Goal: Information Seeking & Learning: Learn about a topic

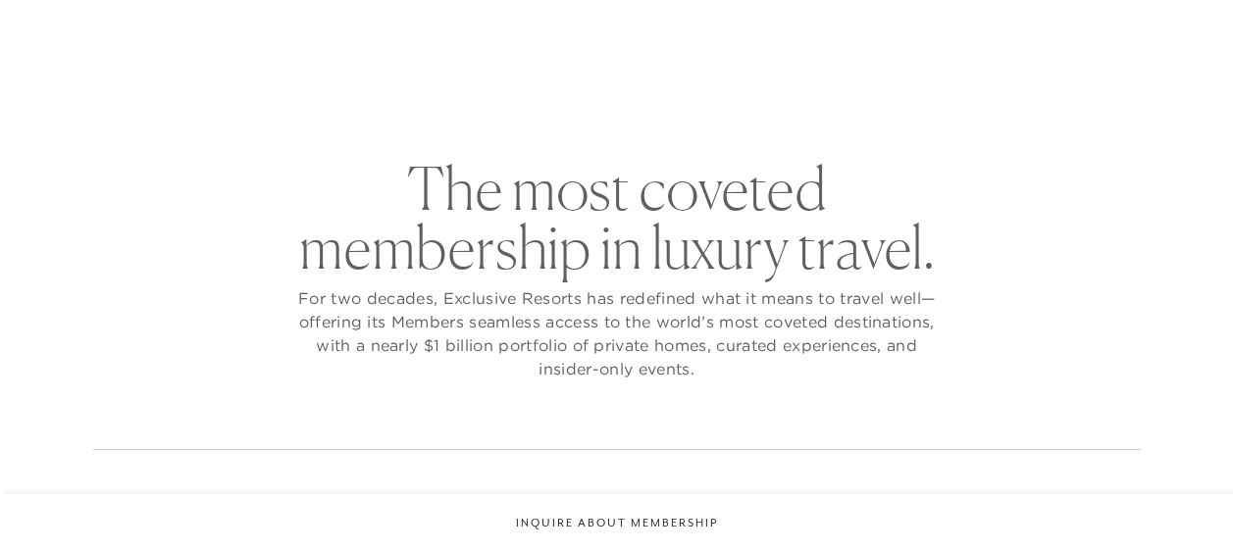
checkbox input "false"
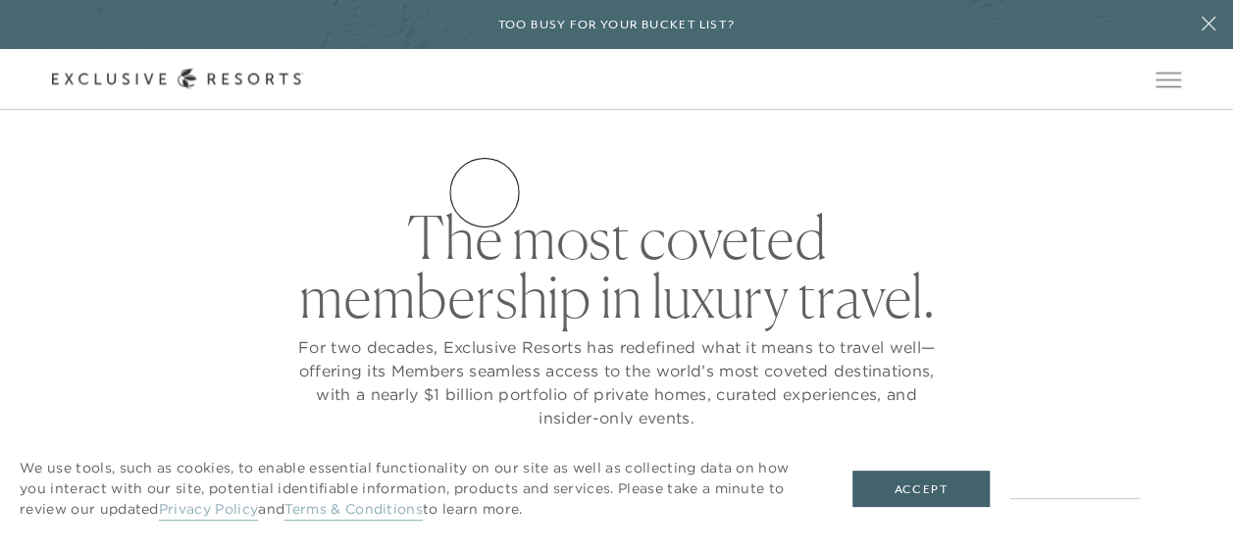
click at [0, 0] on link "Residence Collection" at bounding box center [0, 0] width 0 height 0
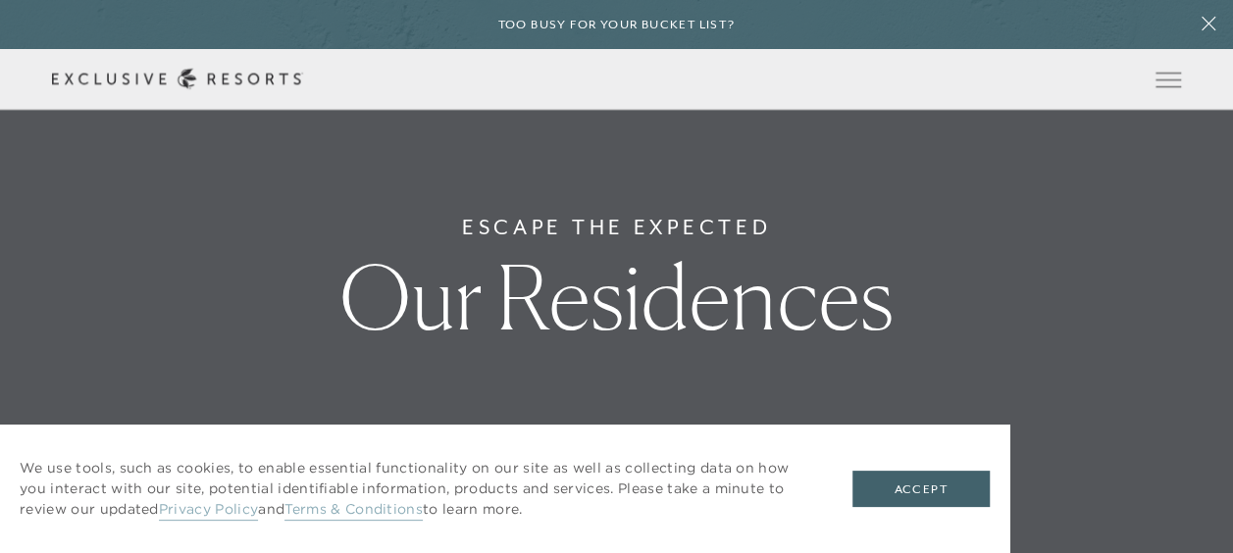
click at [0, 0] on link "Residence Collection" at bounding box center [0, 0] width 0 height 0
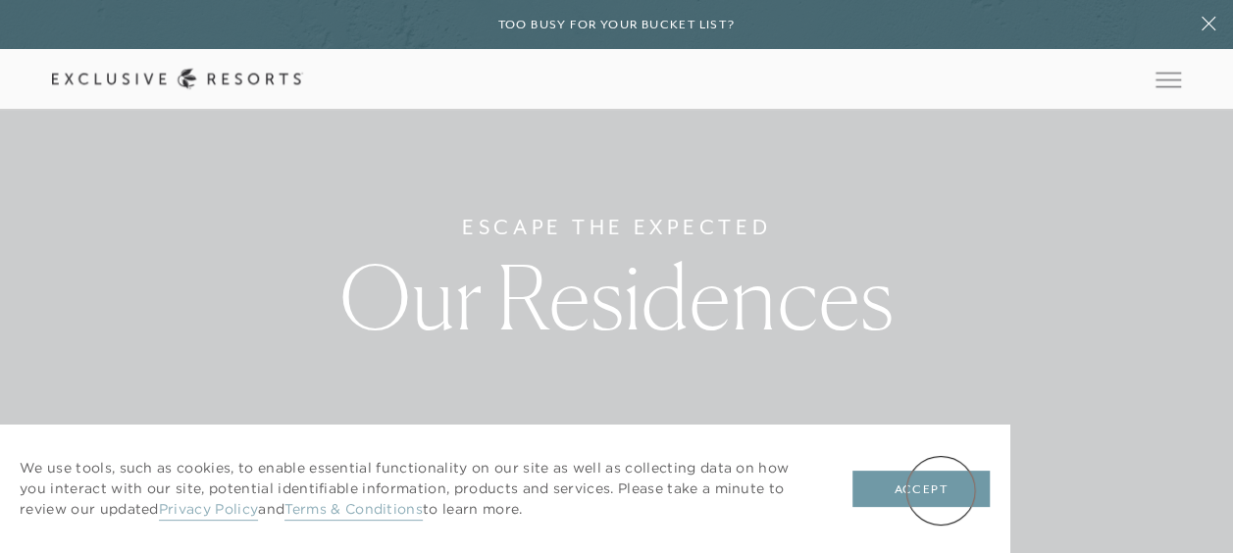
click at [941, 490] on button "Accept" at bounding box center [920, 489] width 137 height 37
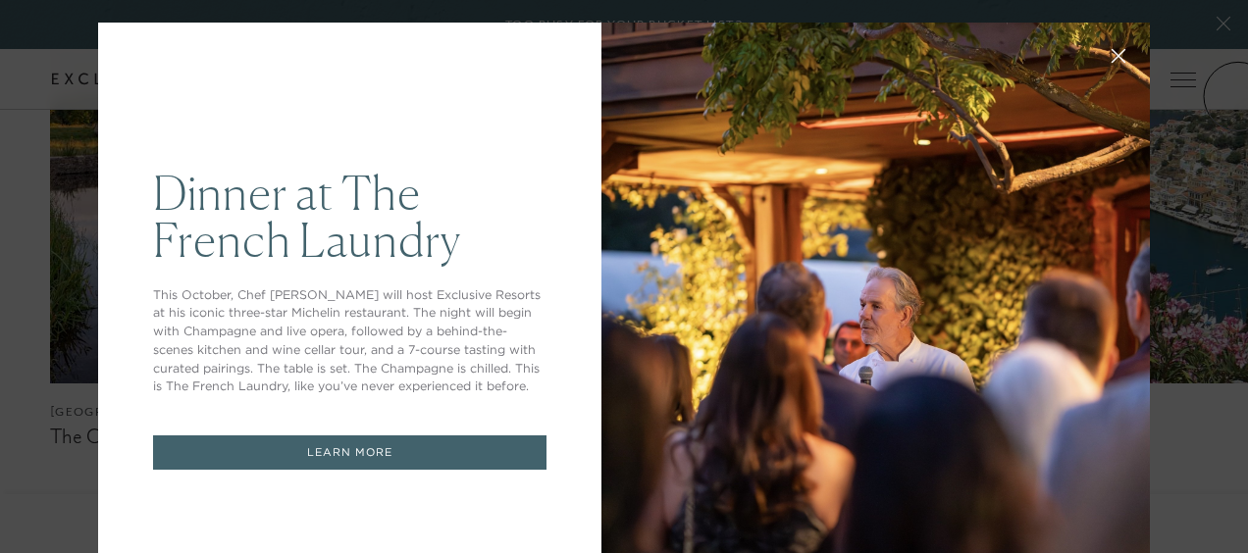
drag, startPoint x: 1238, startPoint y: 33, endPoint x: 1237, endPoint y: 153, distance: 119.7
click at [1111, 51] on icon at bounding box center [1118, 56] width 15 height 15
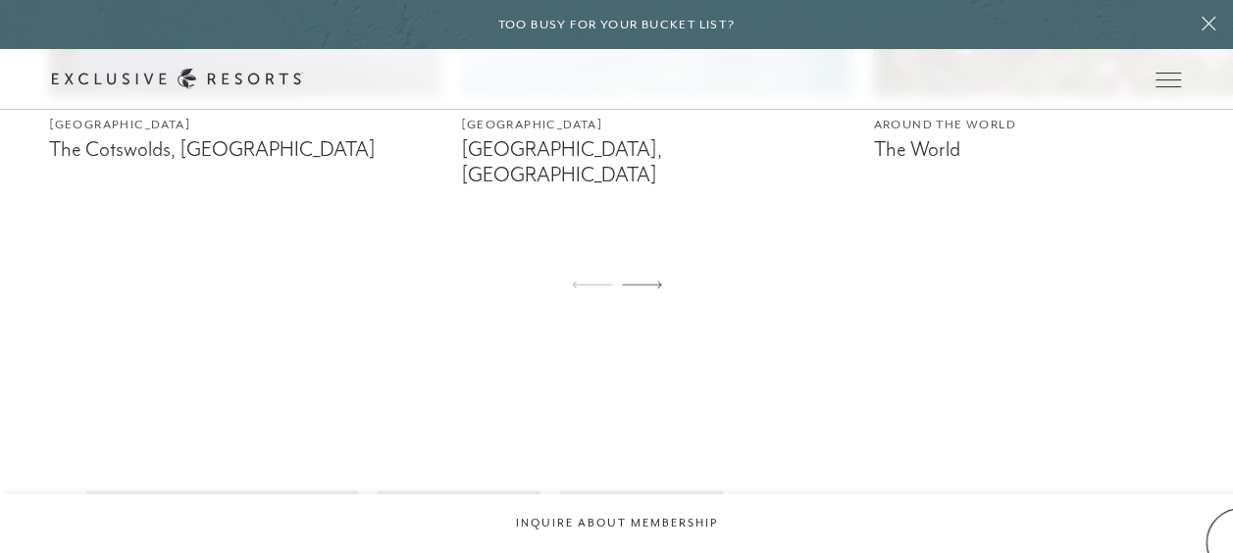
scroll to position [1405, 0]
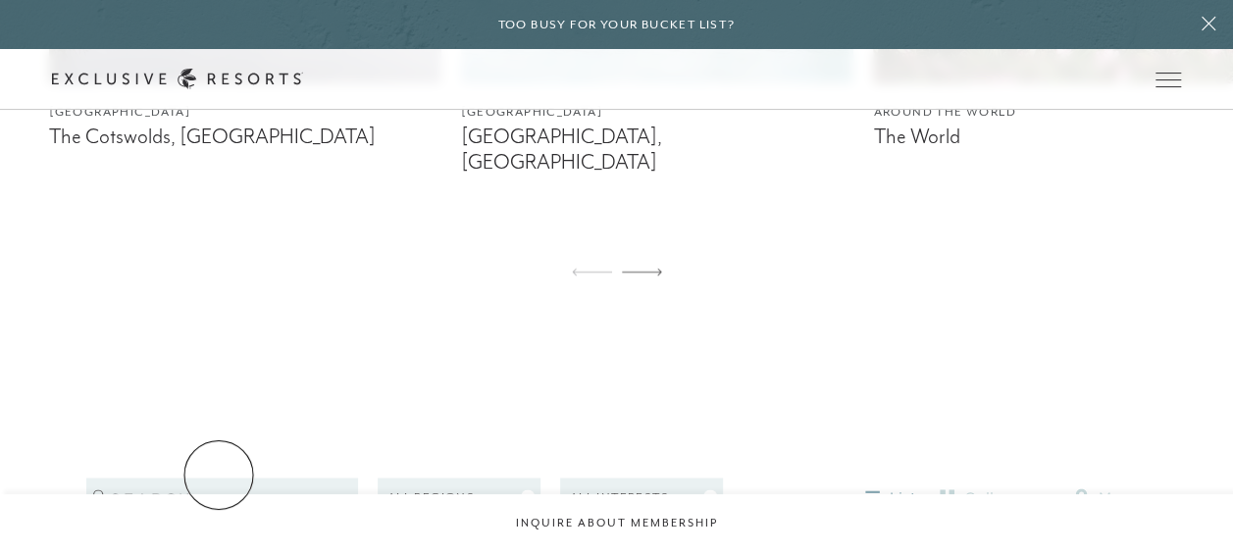
click at [219, 478] on input "search" at bounding box center [222, 497] width 272 height 39
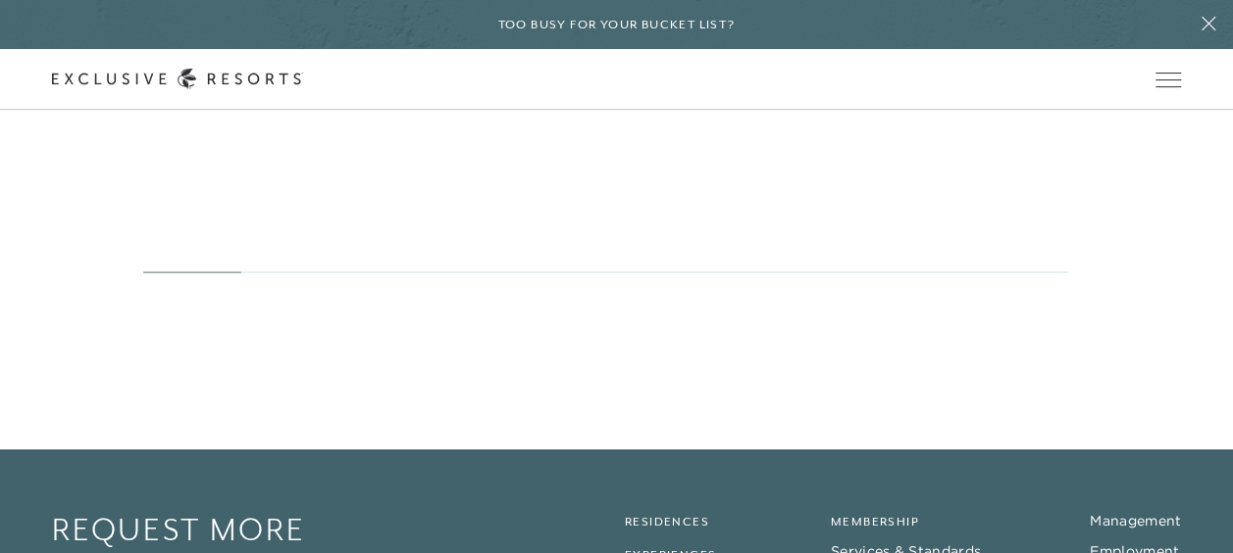
scroll to position [12233, 0]
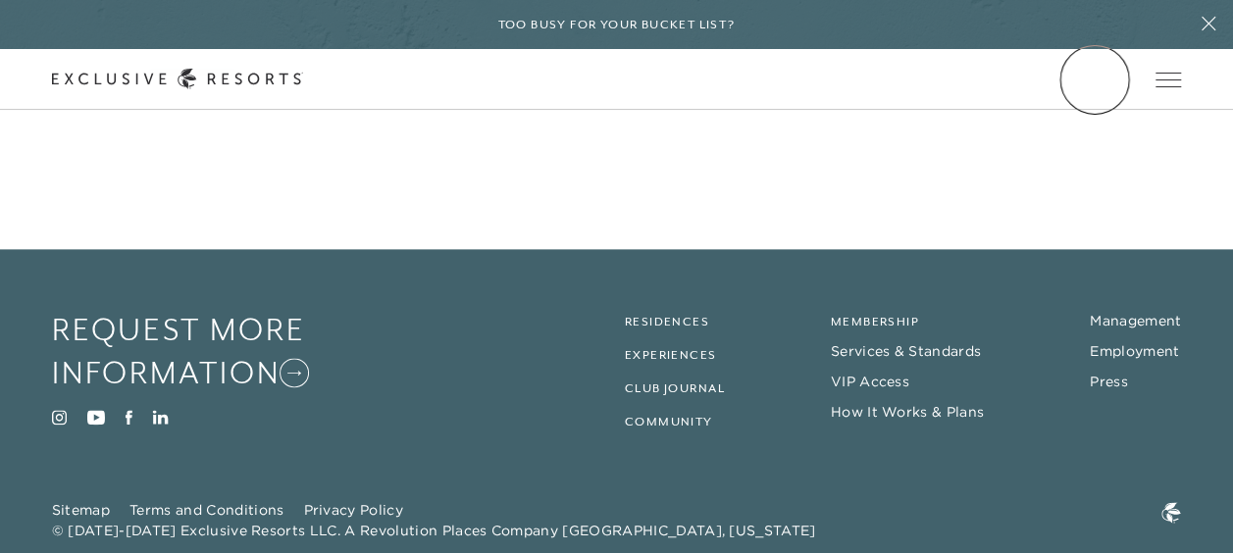
click at [0, 0] on link "Member Login" at bounding box center [0, 0] width 0 height 0
click at [681, 315] on link "Residences" at bounding box center [667, 322] width 84 height 14
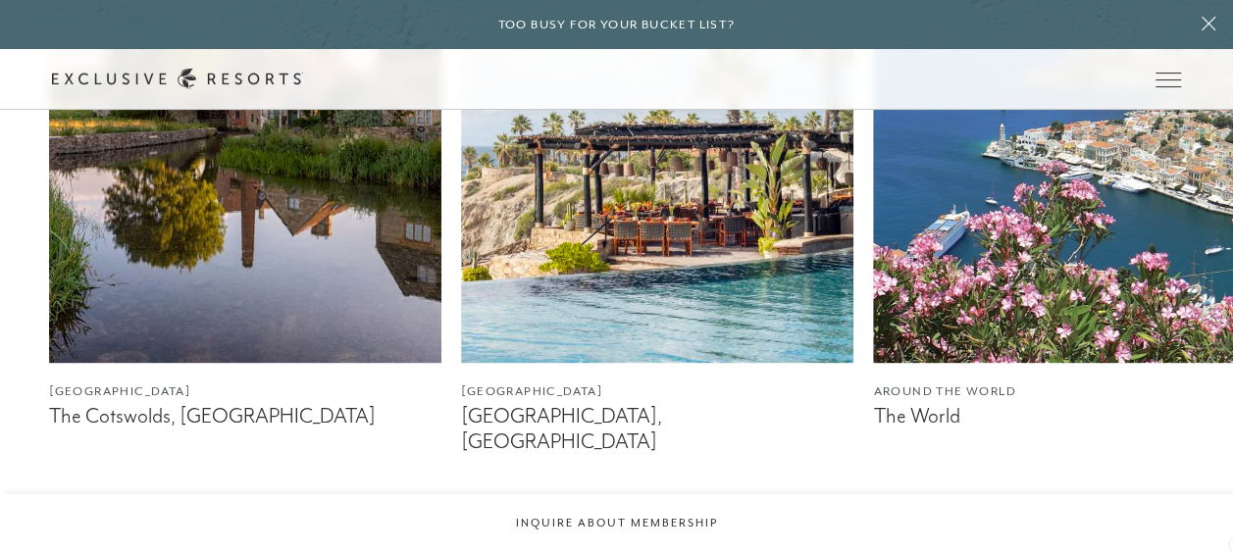
scroll to position [1163, 0]
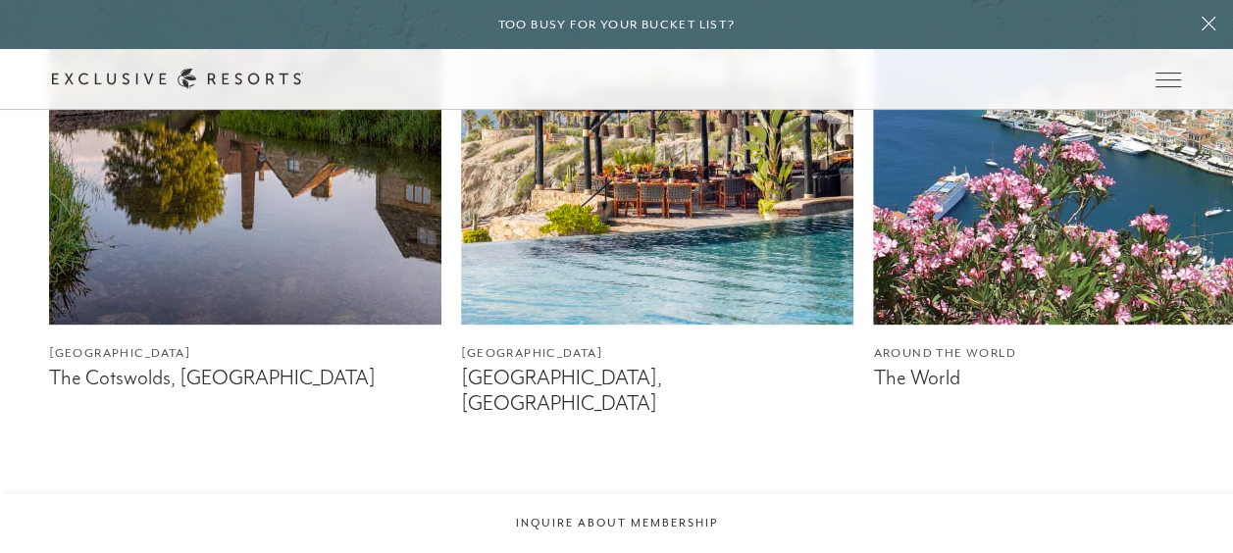
click at [908, 221] on img at bounding box center [1069, 79] width 392 height 490
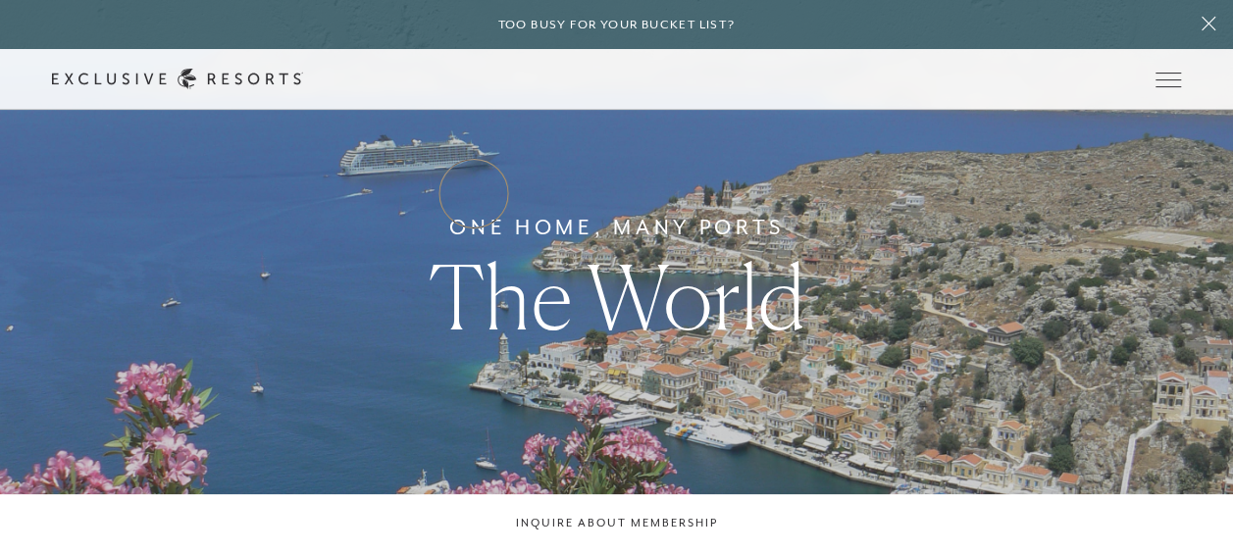
click at [0, 0] on link "Residence Collection" at bounding box center [0, 0] width 0 height 0
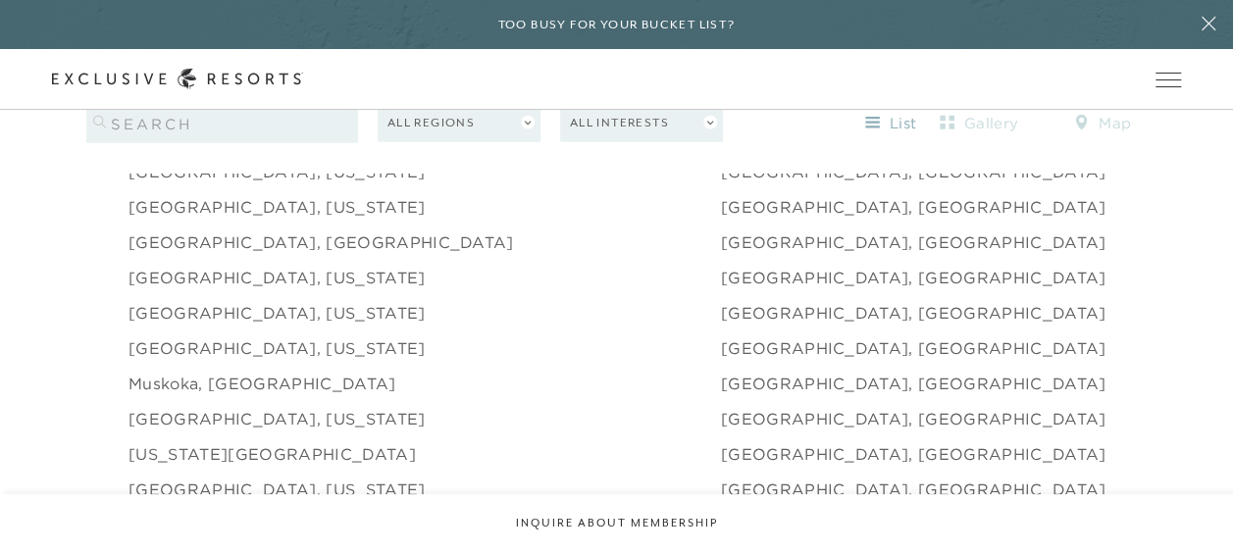
scroll to position [2511, 0]
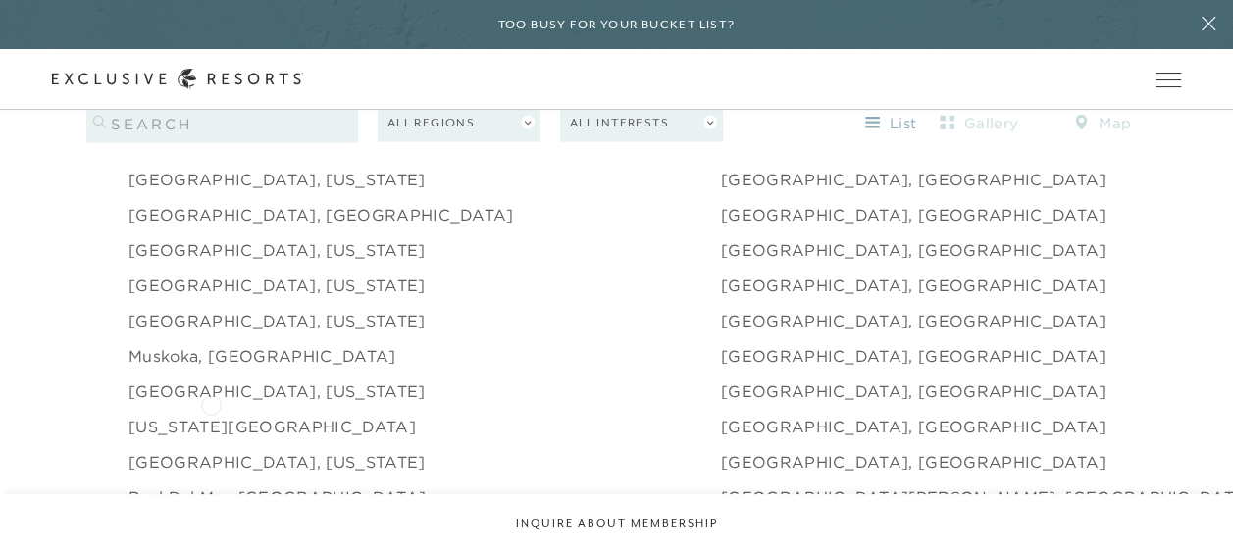
click at [211, 415] on link "[US_STATE][GEOGRAPHIC_DATA]" at bounding box center [271, 427] width 287 height 24
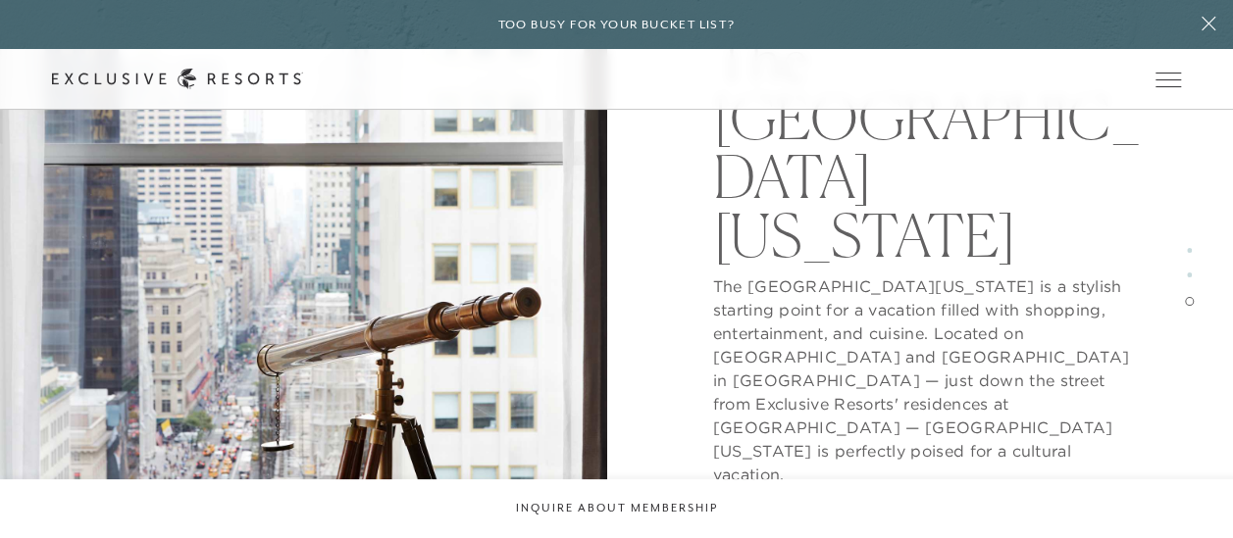
scroll to position [2975, 0]
click at [789, 506] on button "View Gallery" at bounding box center [785, 524] width 147 height 37
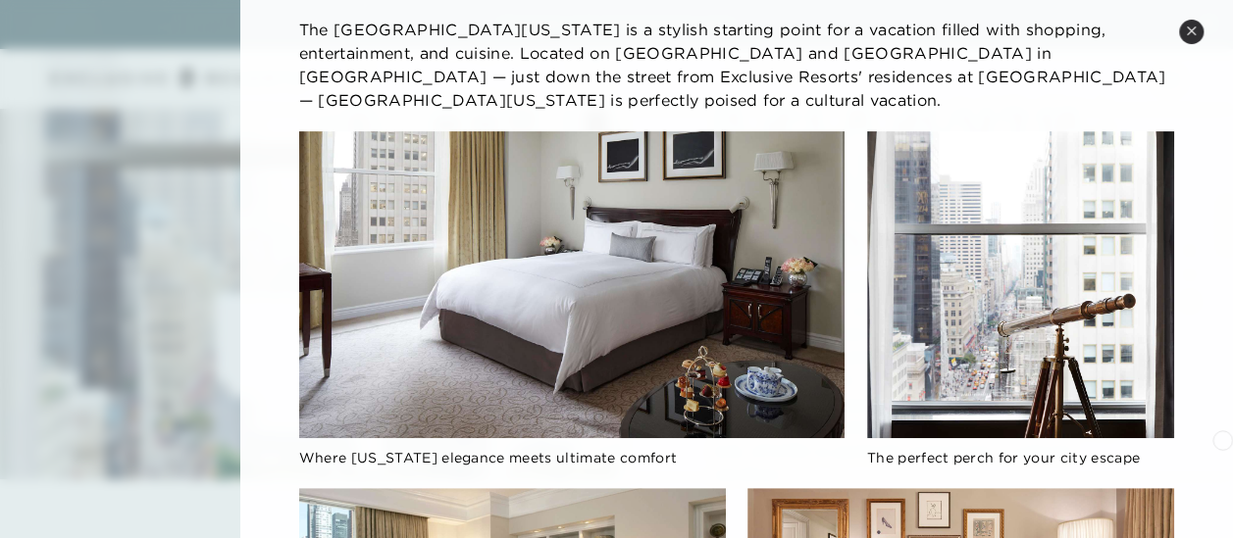
scroll to position [0, 0]
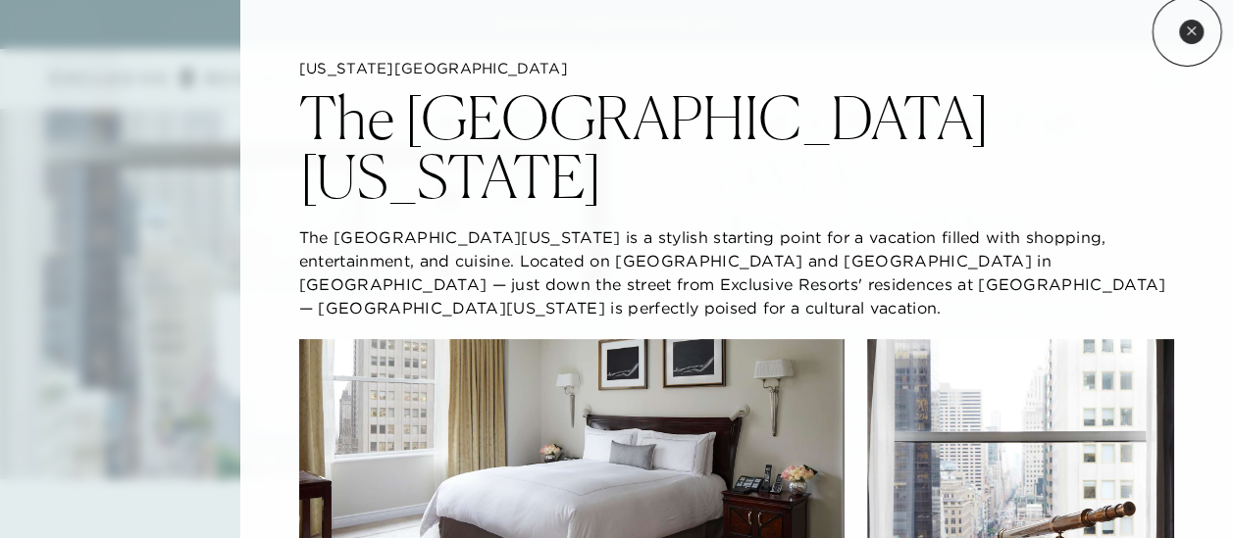
click at [1187, 31] on icon at bounding box center [1191, 31] width 11 height 11
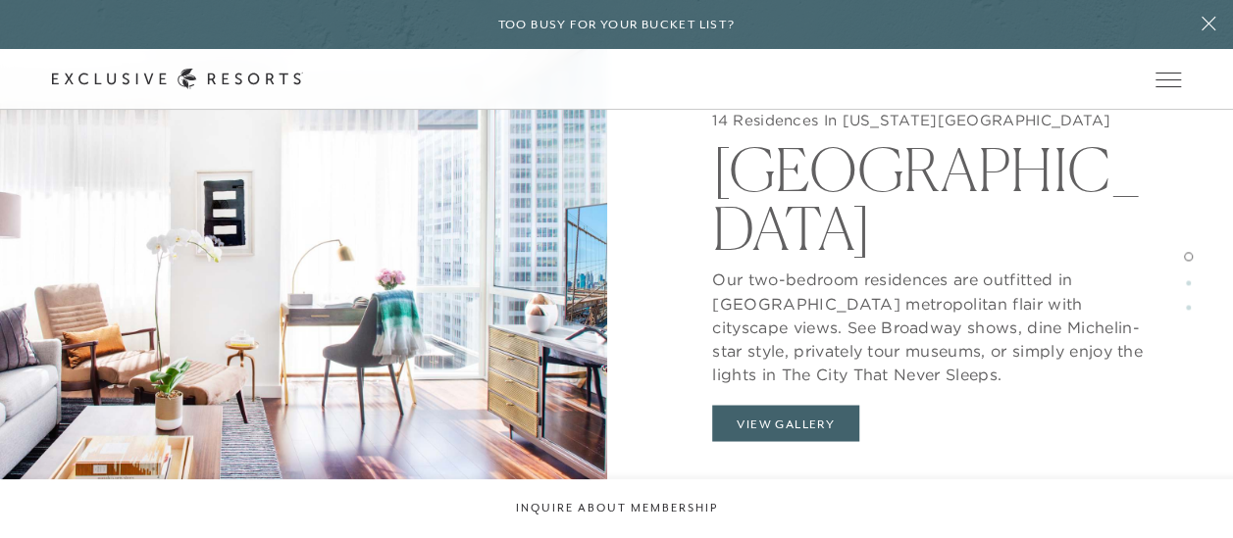
scroll to position [1561, 0]
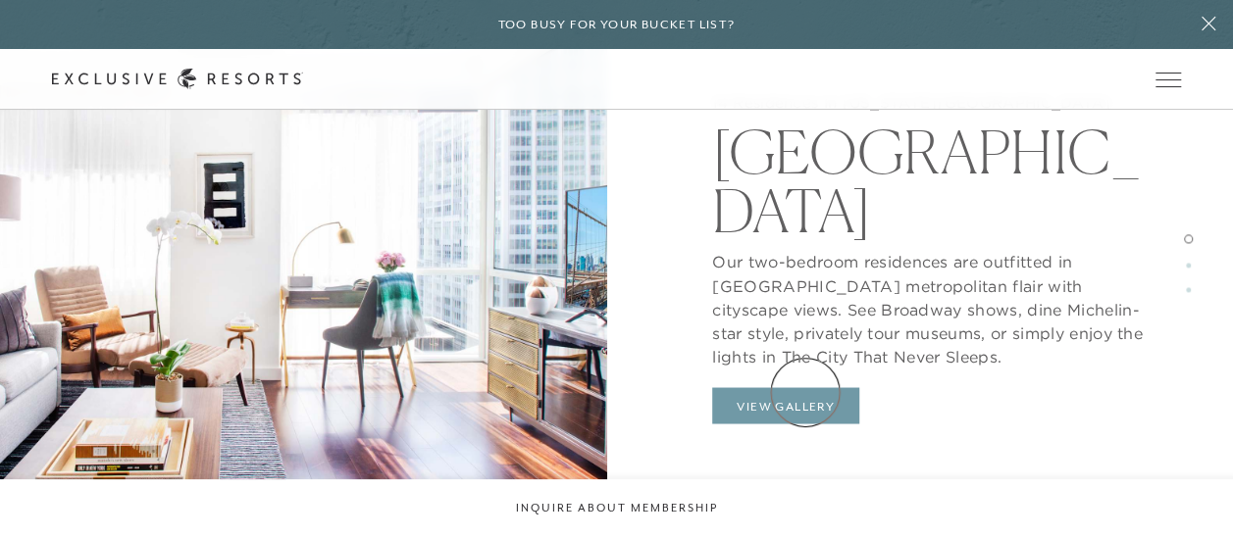
click at [805, 392] on button "View Gallery" at bounding box center [785, 405] width 147 height 37
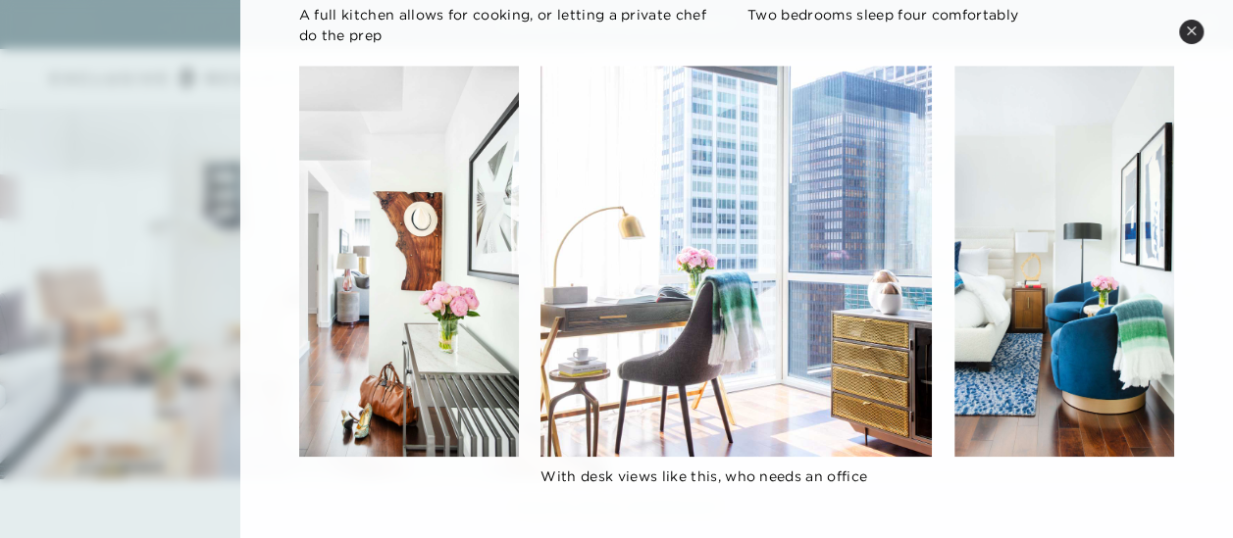
scroll to position [883, 0]
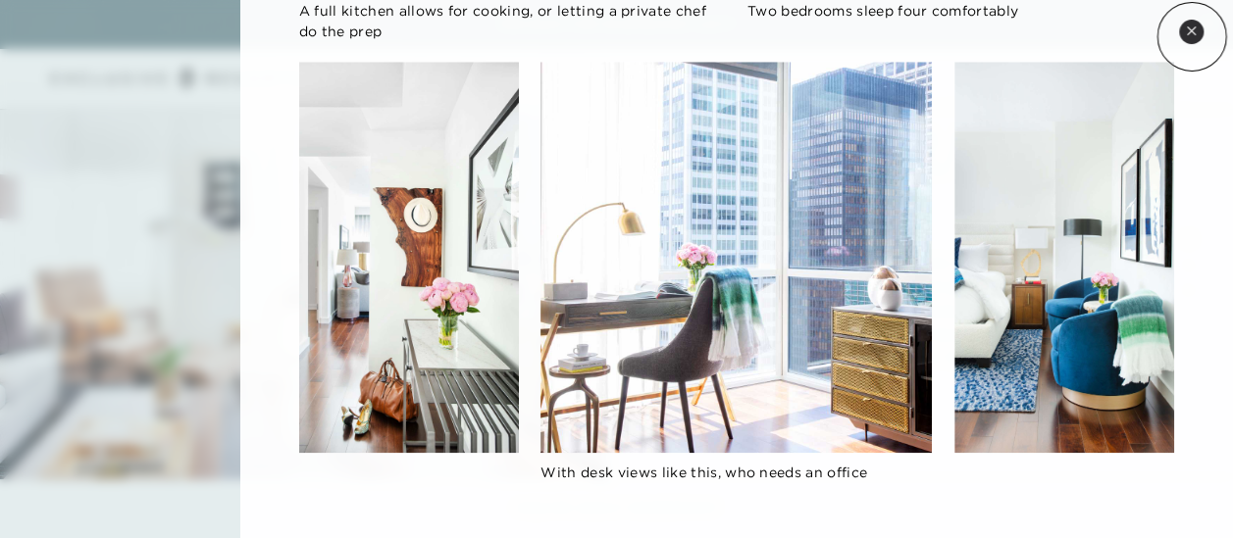
click at [1192, 35] on icon at bounding box center [1191, 31] width 11 height 11
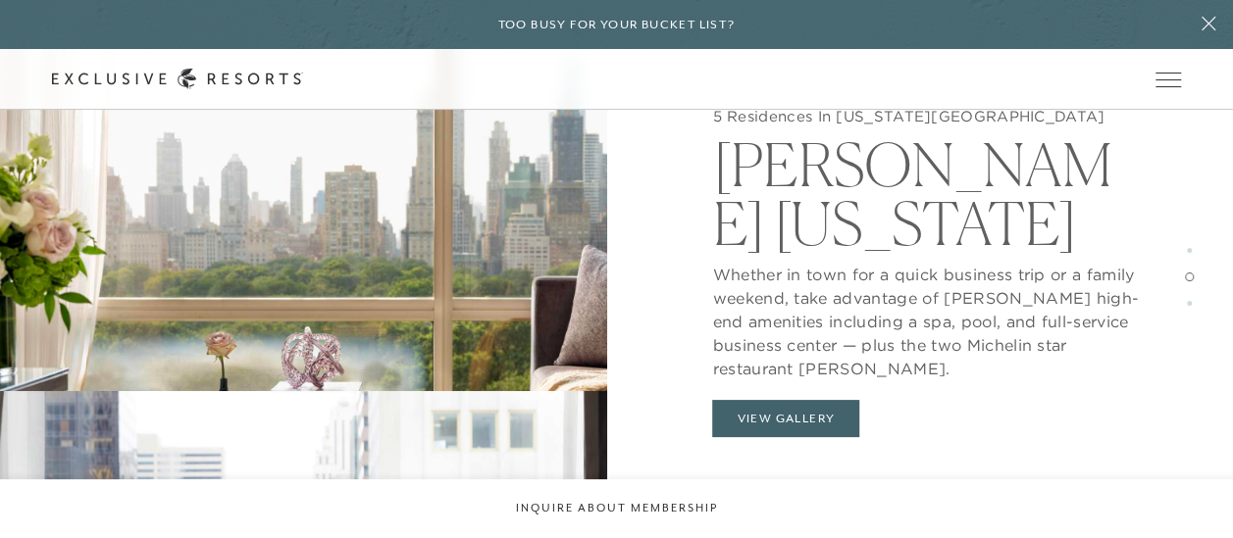
scroll to position [2377, 0]
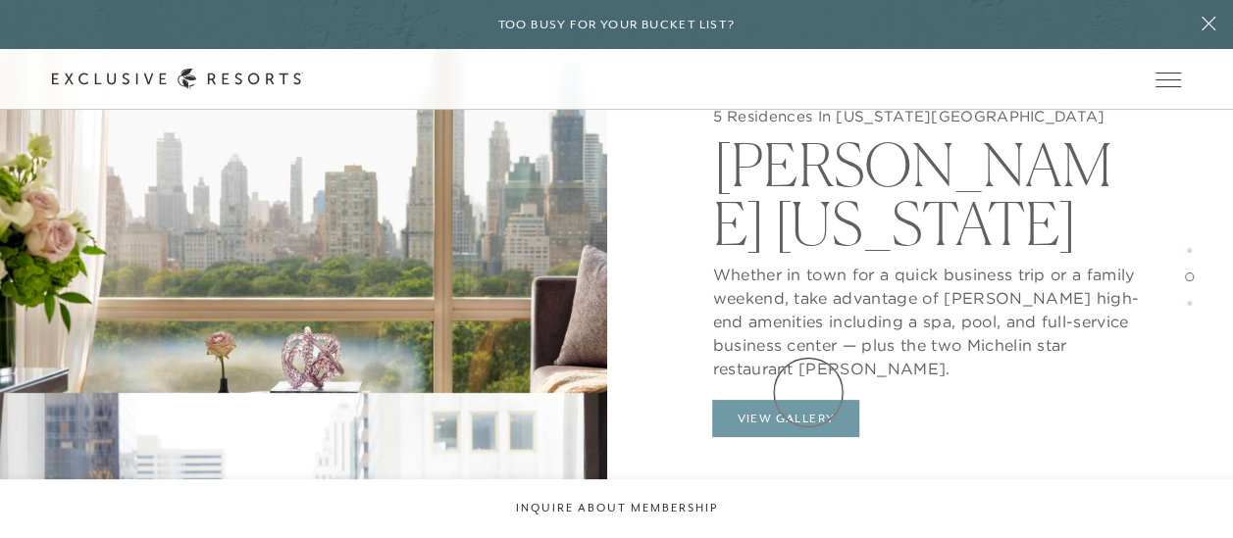
click at [808, 400] on button "View Gallery" at bounding box center [785, 418] width 147 height 37
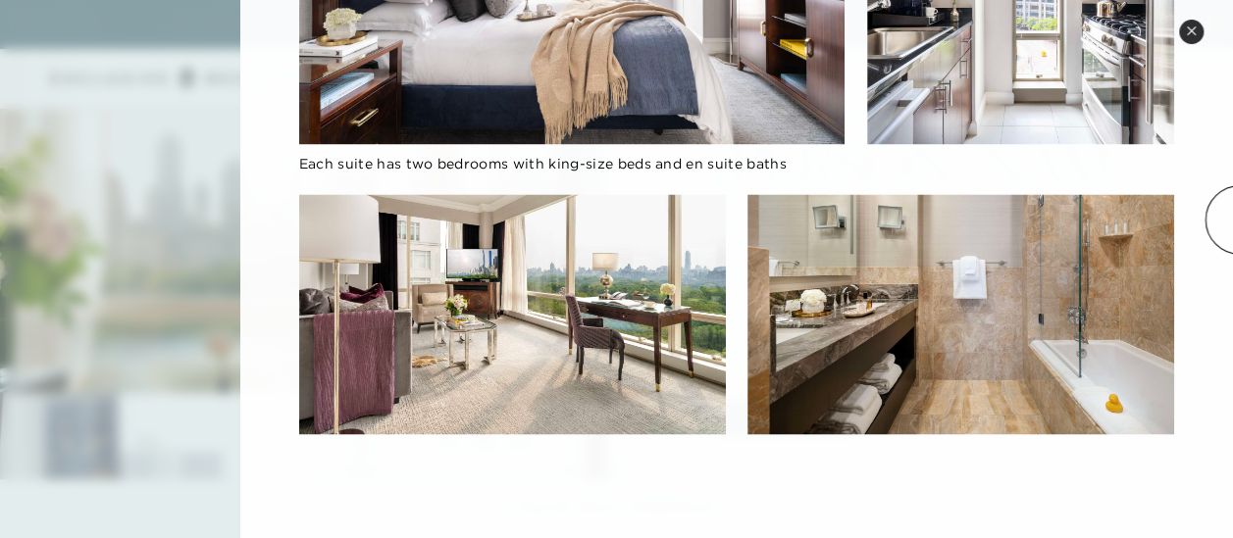
scroll to position [3482, 0]
